Goal: Task Accomplishment & Management: Use online tool/utility

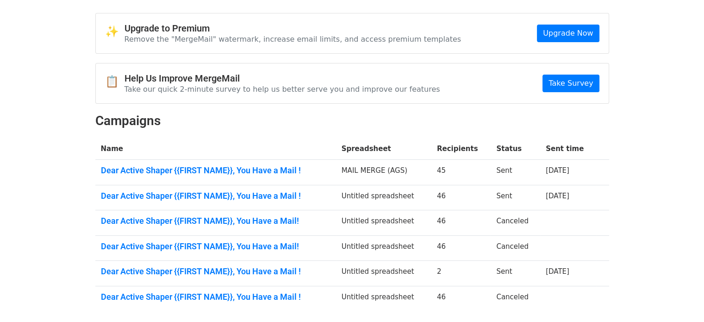
scroll to position [46, 0]
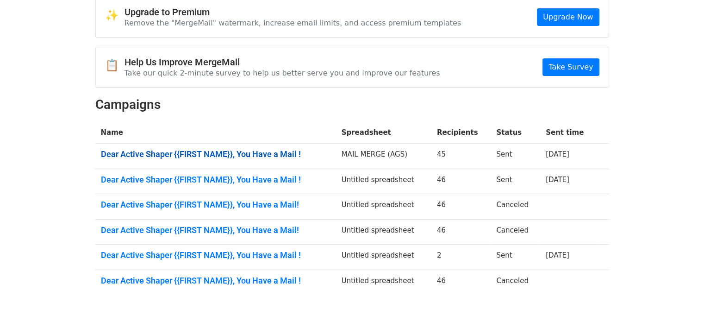
click at [159, 151] on link "Dear Active Shaper {{FIRST NAME}}, You Have a Mail !" at bounding box center [216, 154] width 230 height 10
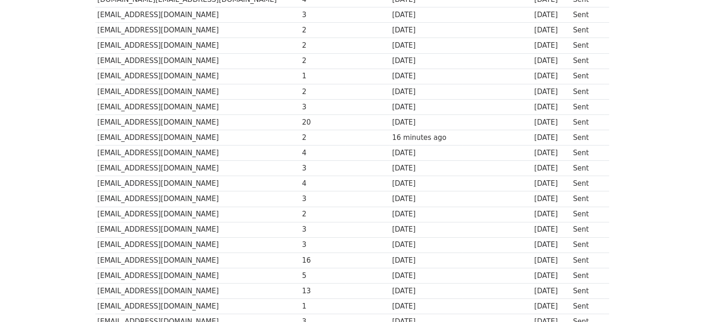
scroll to position [185, 0]
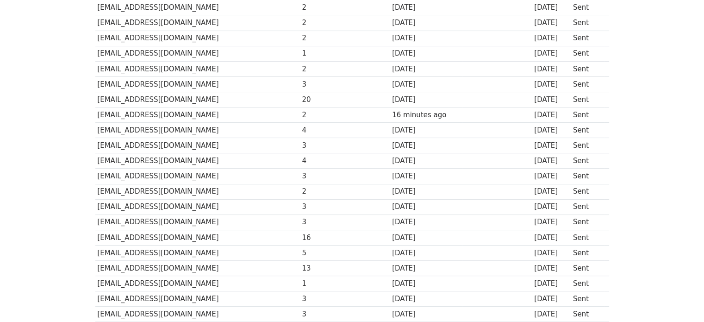
drag, startPoint x: 390, startPoint y: 105, endPoint x: 200, endPoint y: 113, distance: 190.5
click at [200, 113] on tbody "Recipient ↑ ↓ Opens ↑ ↓ Clicks ↑ ↓ Last opened ↑ ↓ Last clicked ↑ ↓ Sent ↑ ↓ St…" at bounding box center [352, 306] width 514 height 705
click at [478, 179] on td at bounding box center [497, 176] width 70 height 15
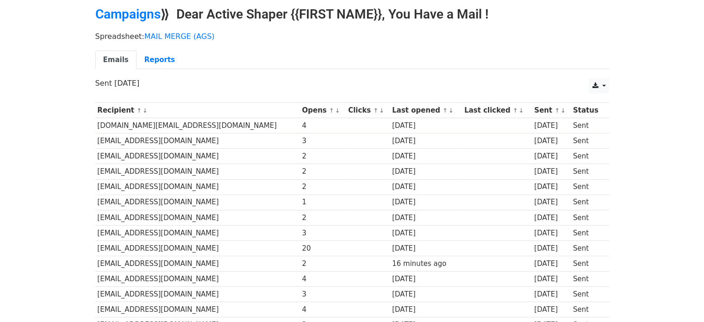
scroll to position [0, 0]
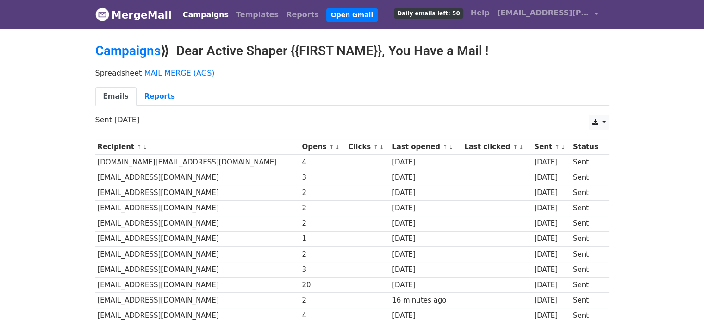
click at [214, 55] on h2 "Campaigns ⟫ Dear Active Shaper {{FIRST NAME}}, You Have a Mail !" at bounding box center [352, 51] width 514 height 16
click at [236, 9] on link "Templates" at bounding box center [257, 15] width 50 height 19
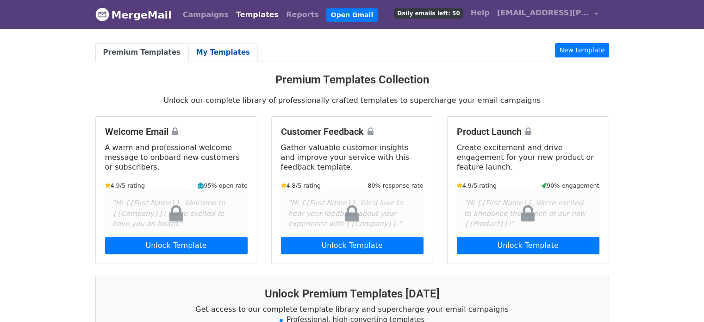
click at [189, 56] on link "My Templates" at bounding box center [223, 52] width 69 height 19
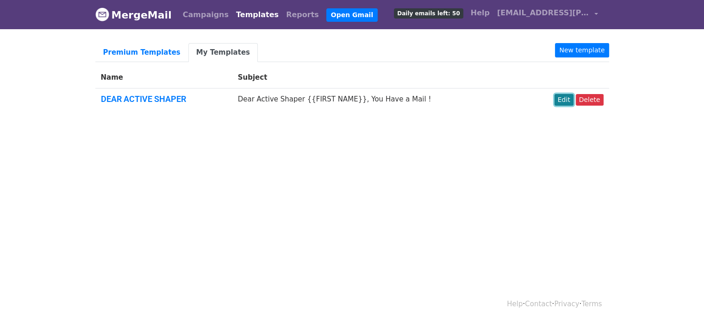
click at [561, 99] on link "Edit" at bounding box center [564, 100] width 19 height 12
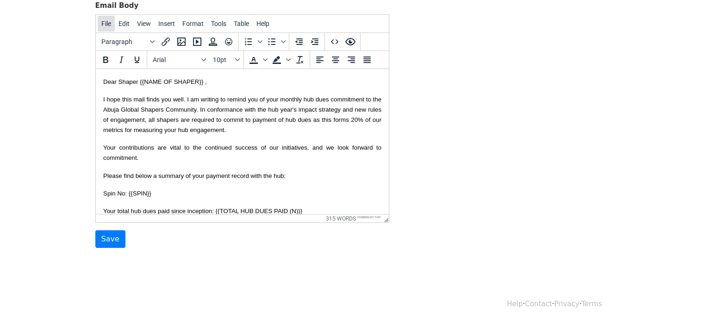
click at [104, 21] on span "File" at bounding box center [106, 23] width 10 height 7
click at [472, 146] on div "Template Name DEAR ACTIVE SHAPER Email Subject Dear Active Shaper {{FIRST NAME}…" at bounding box center [352, 85] width 528 height 326
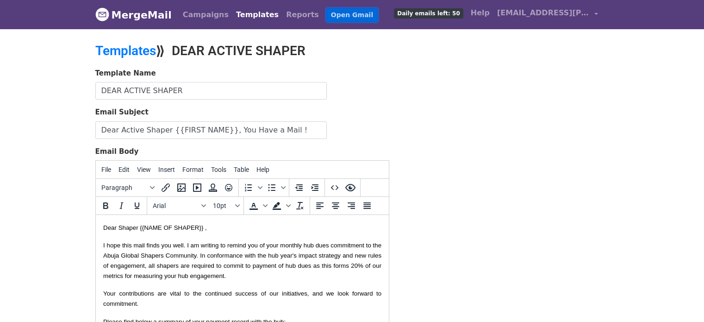
click at [330, 14] on link "Open Gmail" at bounding box center [352, 14] width 51 height 13
click at [200, 14] on link "Campaigns" at bounding box center [205, 15] width 53 height 19
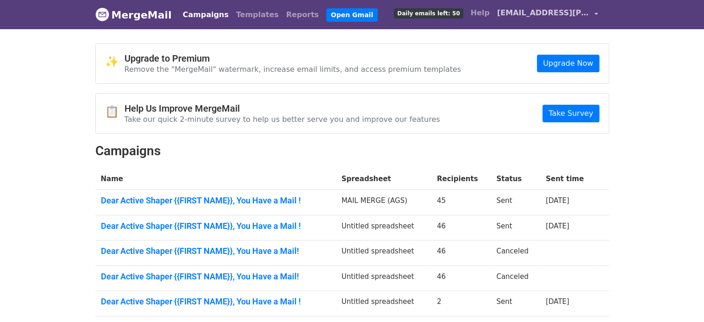
click at [563, 13] on span "[EMAIL_ADDRESS][PERSON_NAME][DOMAIN_NAME]" at bounding box center [543, 12] width 93 height 11
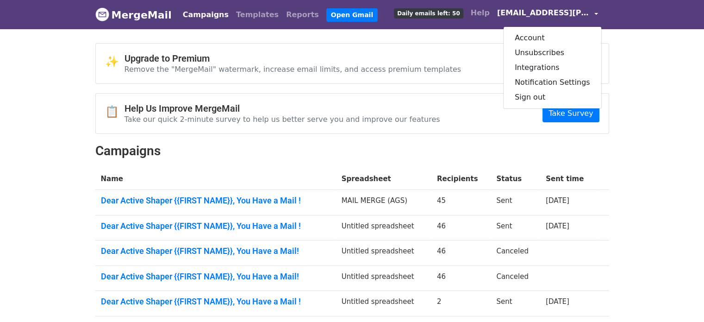
click at [195, 16] on link "Campaigns" at bounding box center [205, 15] width 53 height 19
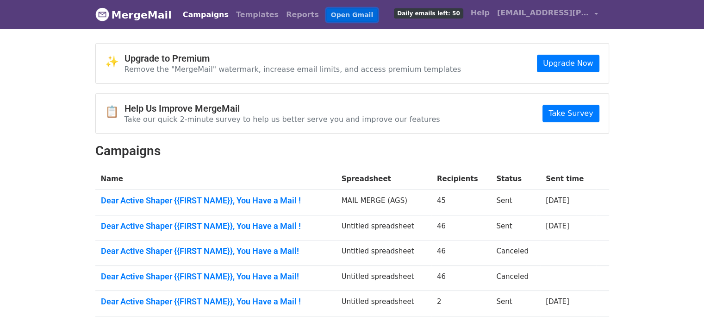
click at [327, 16] on link "Open Gmail" at bounding box center [352, 14] width 51 height 13
click at [283, 16] on link "Reports" at bounding box center [303, 15] width 40 height 19
click at [107, 14] on img at bounding box center [102, 14] width 14 height 14
click at [561, 110] on link "Take Survey" at bounding box center [571, 114] width 57 height 18
click at [207, 13] on link "Campaigns" at bounding box center [205, 15] width 53 height 19
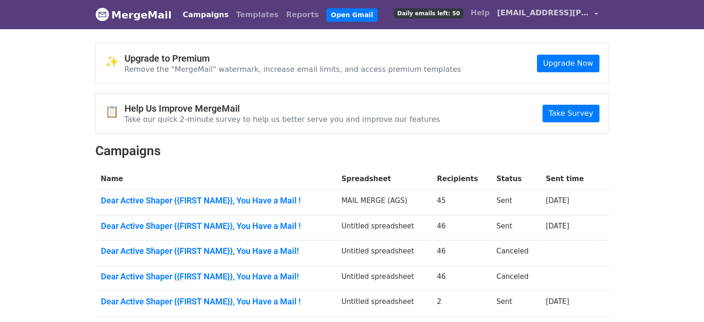
click at [597, 13] on link "[EMAIL_ADDRESS][PERSON_NAME][DOMAIN_NAME]" at bounding box center [548, 15] width 108 height 22
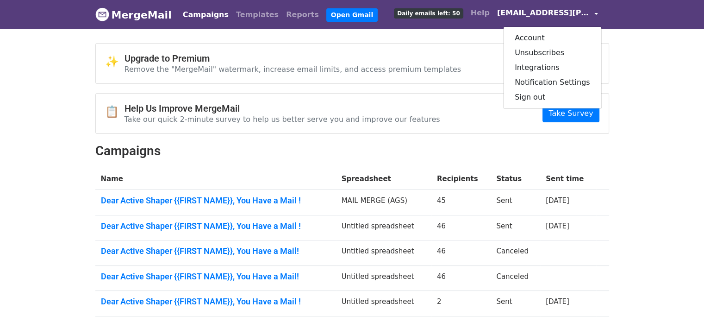
click at [597, 13] on link "[EMAIL_ADDRESS][PERSON_NAME][DOMAIN_NAME]" at bounding box center [548, 15] width 108 height 22
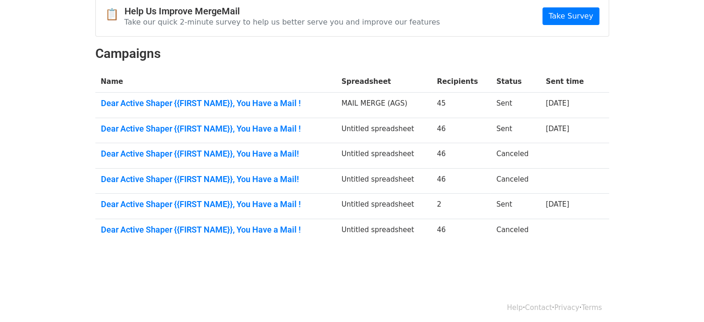
scroll to position [100, 0]
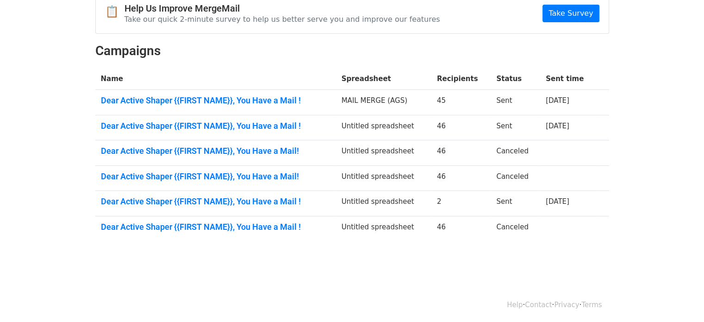
click at [402, 268] on body "MergeMail Campaigns Templates Reports Open Gmail Daily emails left: 50 Help emm…" at bounding box center [352, 93] width 704 height 386
click at [647, 9] on body "MergeMail Campaigns Templates Reports Open Gmail Daily emails left: 50 Help emm…" at bounding box center [352, 93] width 704 height 386
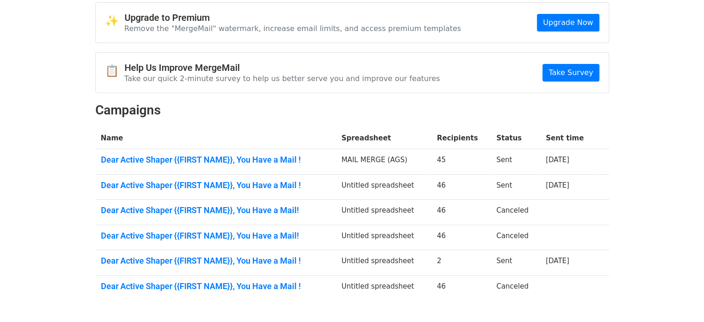
scroll to position [0, 0]
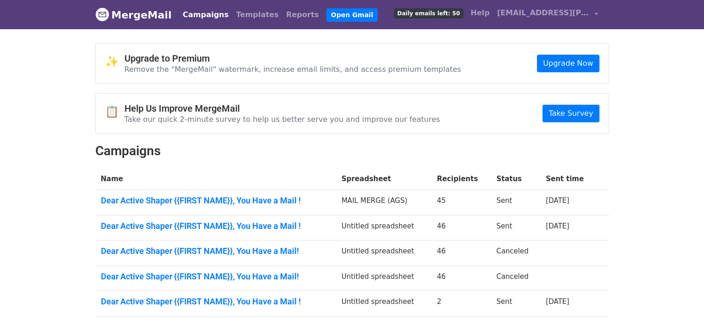
click at [206, 18] on link "Campaigns" at bounding box center [205, 15] width 53 height 19
click at [327, 17] on link "Open Gmail" at bounding box center [352, 14] width 51 height 13
click at [243, 16] on link "Templates" at bounding box center [257, 15] width 50 height 19
click at [239, 14] on link "Templates" at bounding box center [257, 15] width 50 height 19
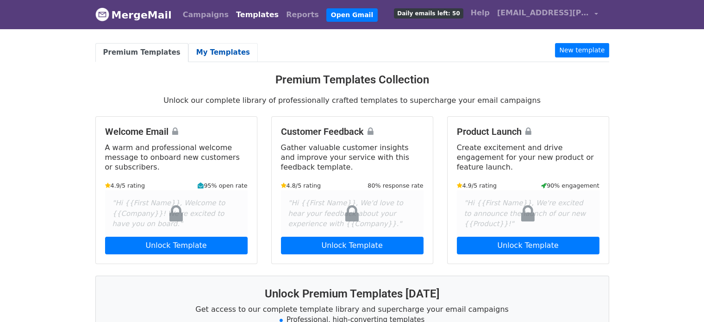
click at [215, 48] on link "My Templates" at bounding box center [223, 52] width 69 height 19
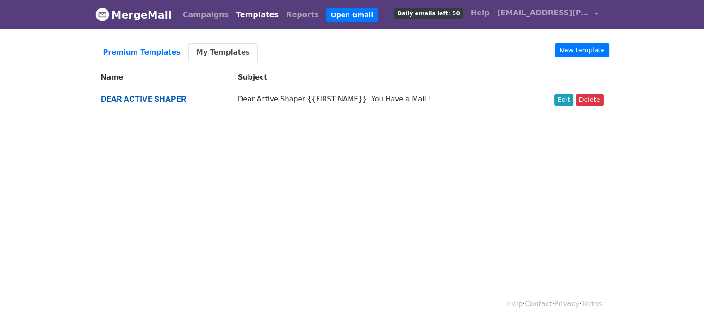
click at [148, 96] on link "DEAR ACTIVE SHAPER" at bounding box center [143, 99] width 85 height 10
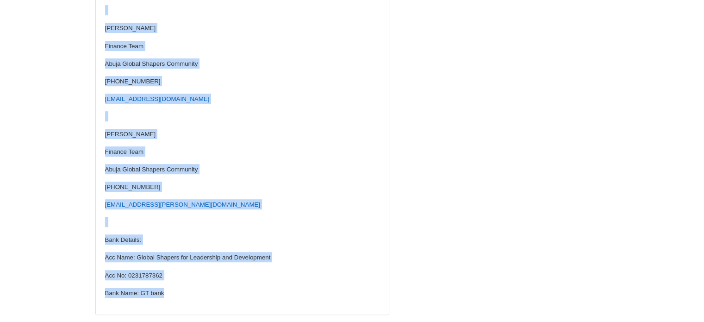
scroll to position [628, 0]
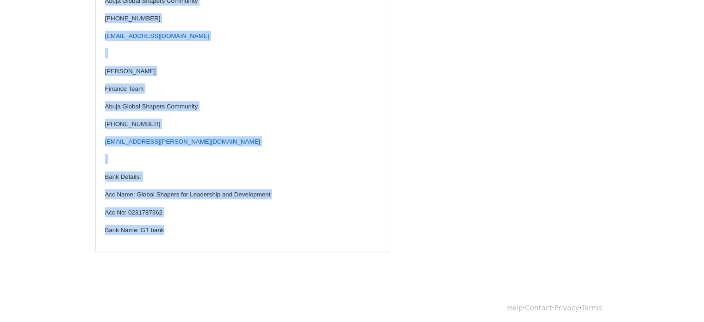
drag, startPoint x: 105, startPoint y: 66, endPoint x: 309, endPoint y: 338, distance: 340.3
copy span "Dear Shaper {{NAME OF SHAPER}} , I hope this mail finds you well. I am writing …"
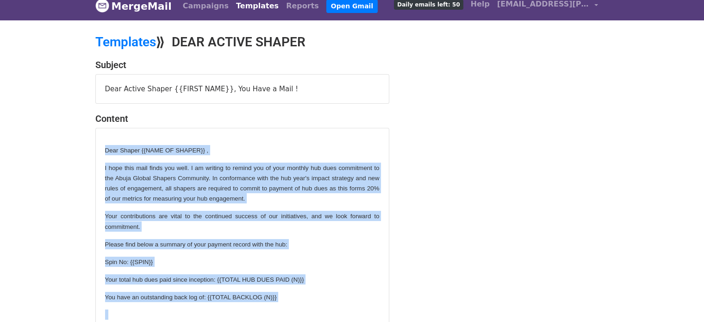
scroll to position [0, 0]
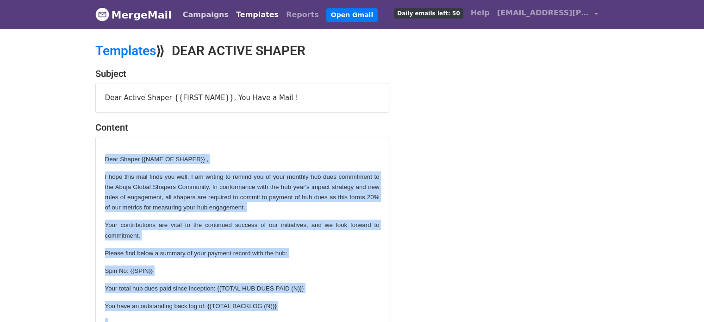
click at [192, 13] on link "Campaigns" at bounding box center [205, 15] width 53 height 19
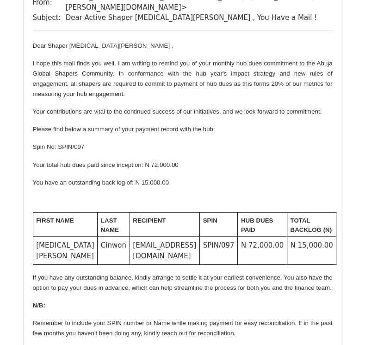
scroll to position [6577, 0]
